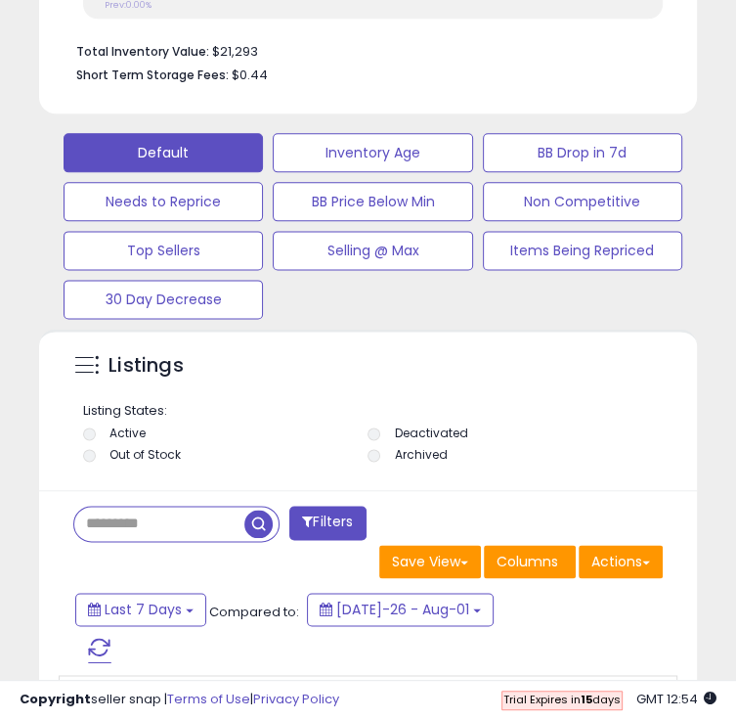
scroll to position [380, 628]
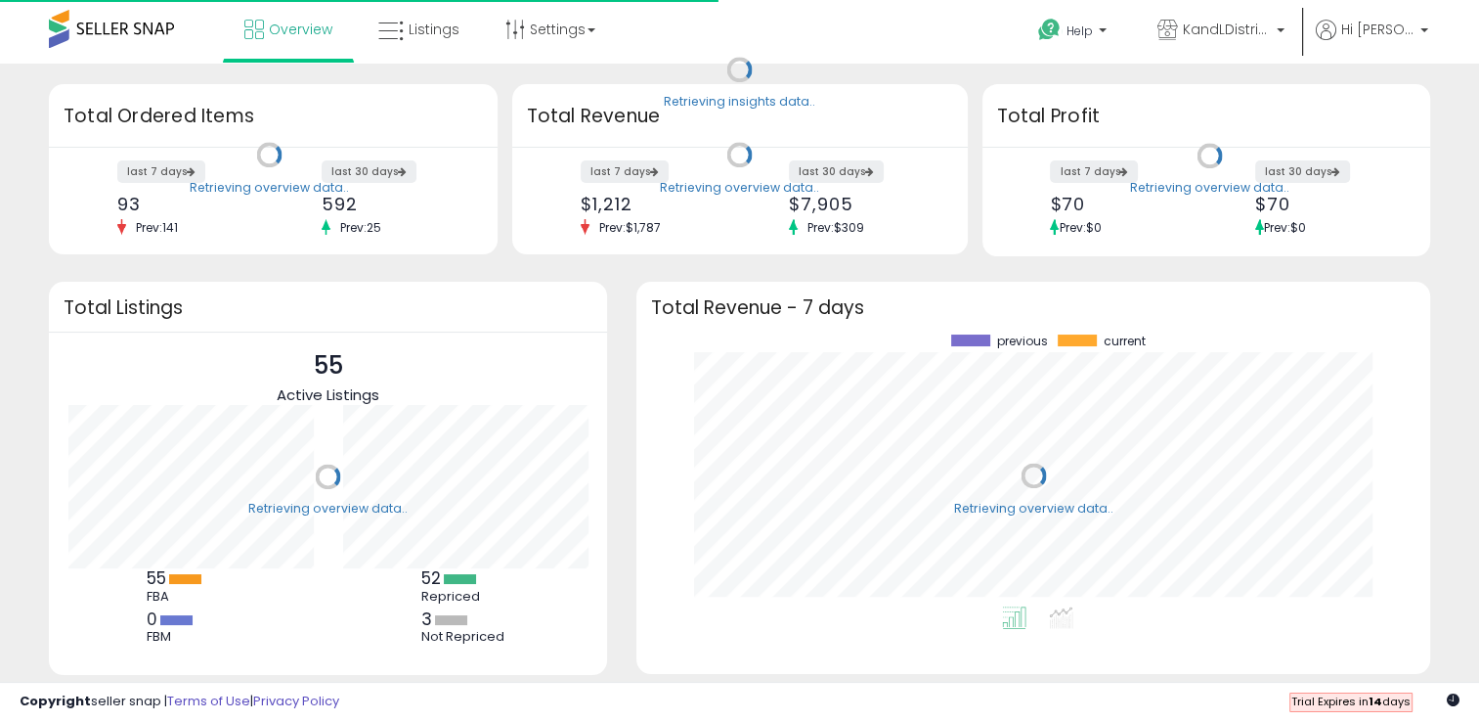
scroll to position [271, 754]
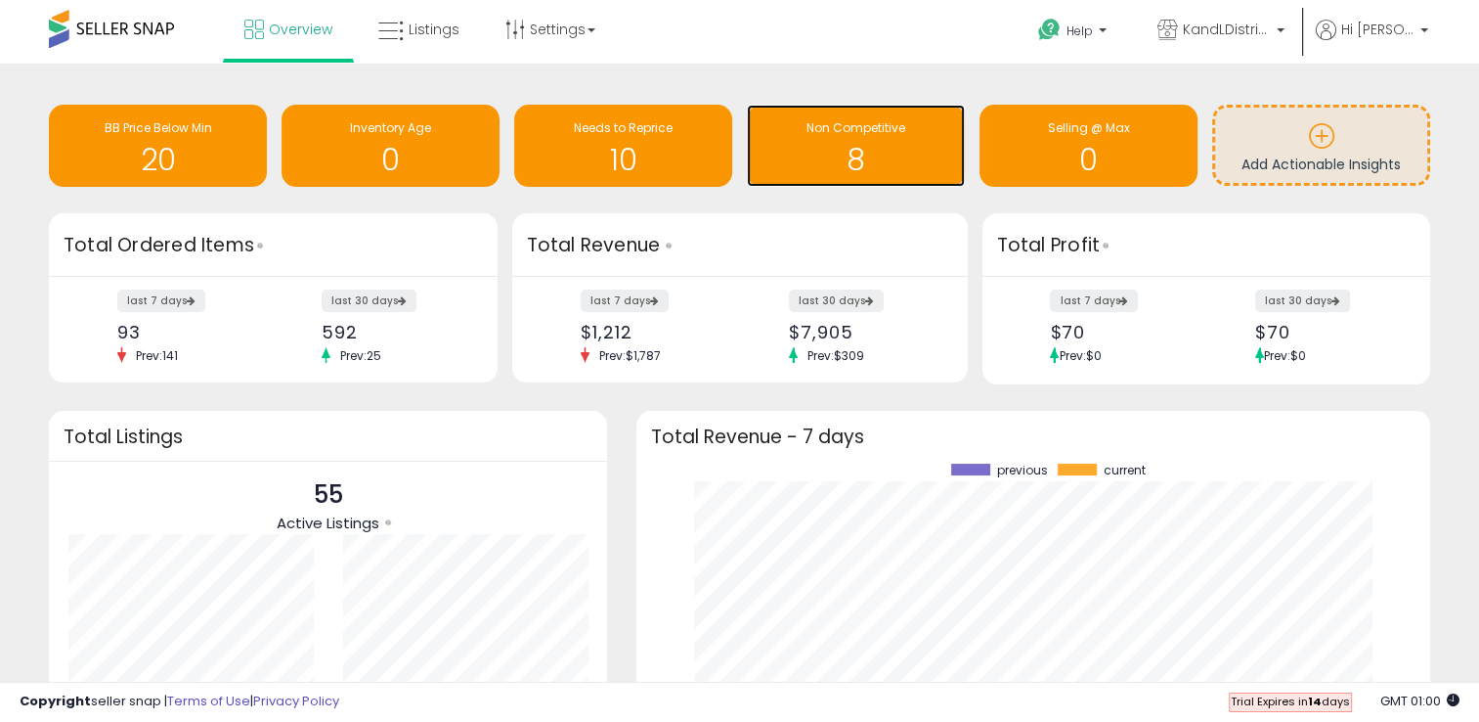
click at [885, 186] on div "Non Competitive 8" at bounding box center [856, 146] width 218 height 82
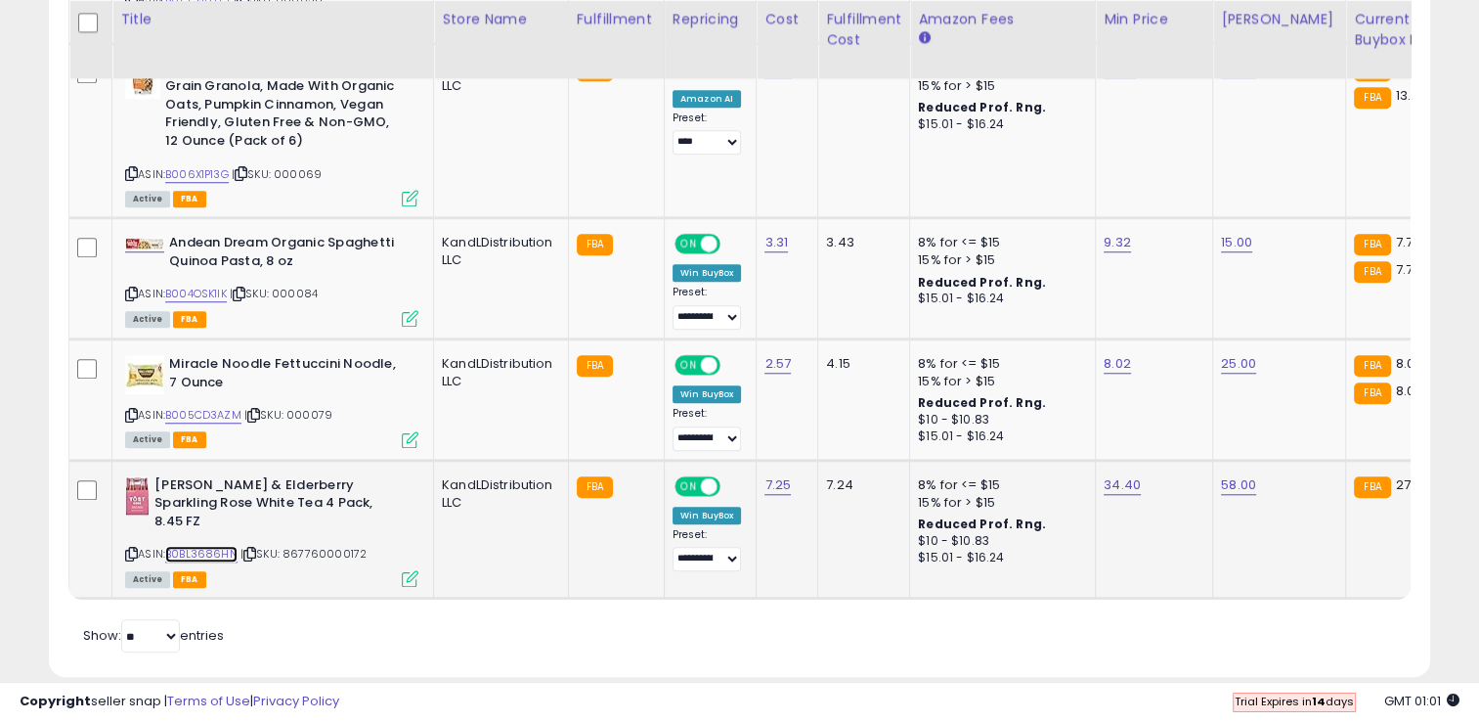
click at [197, 546] on link "B0BL3686HN" at bounding box center [201, 554] width 72 height 17
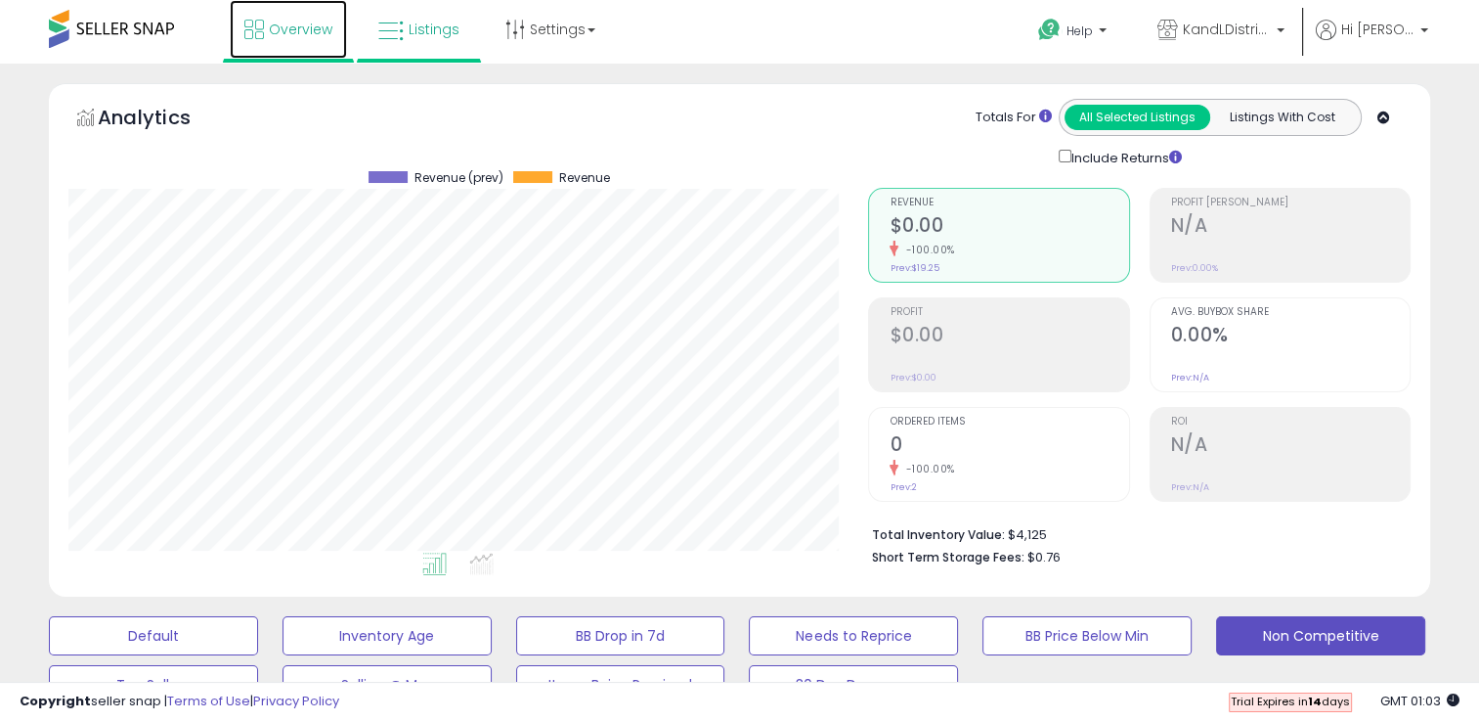
click at [325, 45] on link "Overview" at bounding box center [288, 29] width 117 height 59
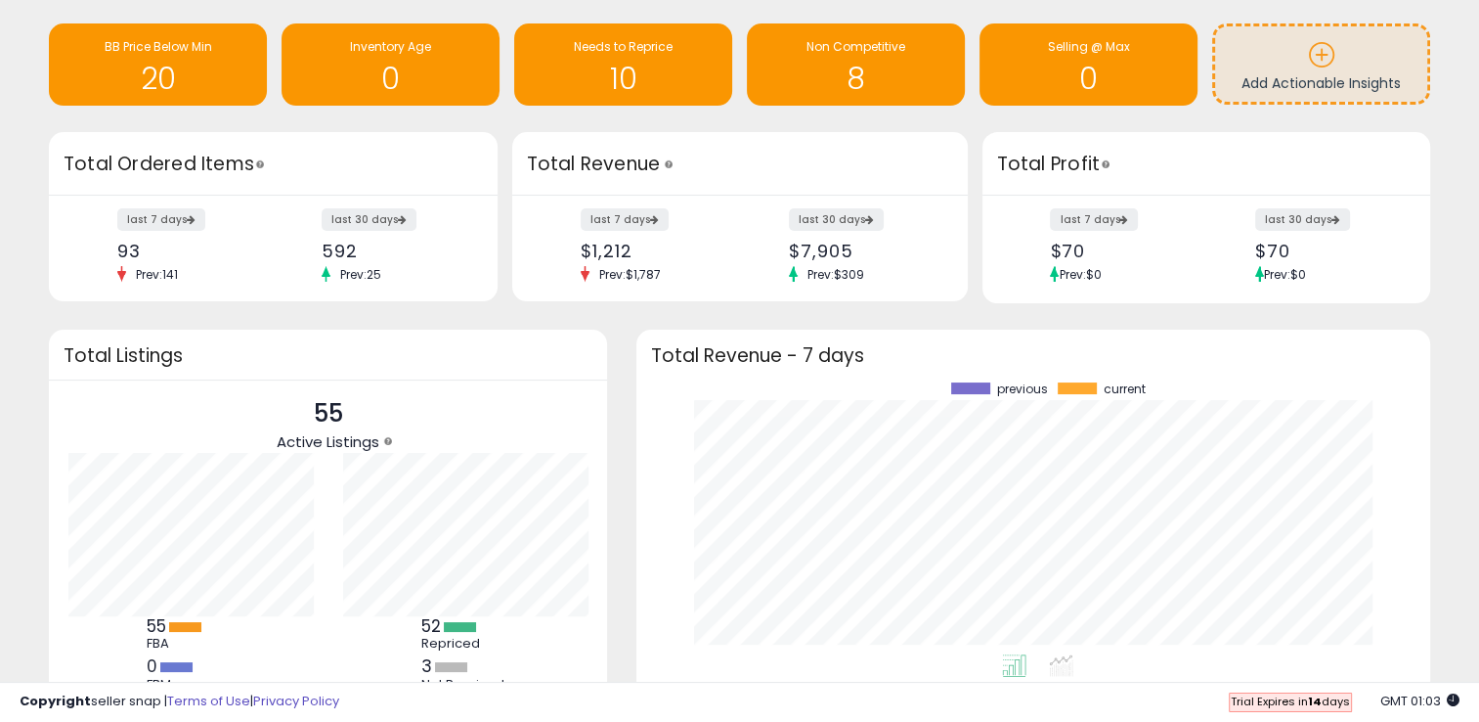
scroll to position [82, 0]
